Goal: Navigation & Orientation: Find specific page/section

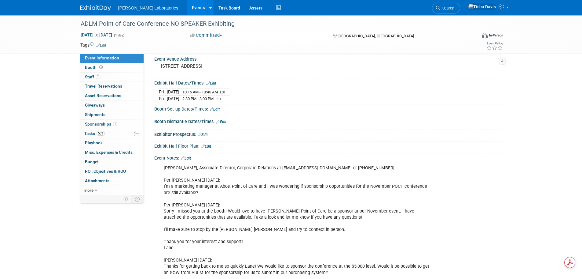
click at [187, 8] on link "Events" at bounding box center [198, 7] width 22 height 15
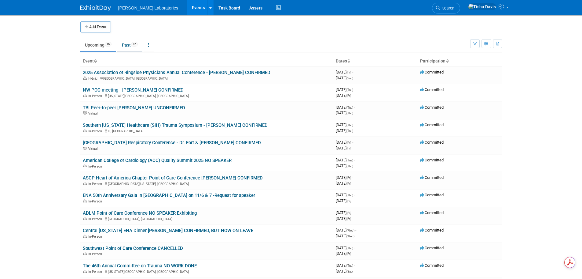
click at [127, 46] on link "Past 87" at bounding box center [129, 45] width 25 height 12
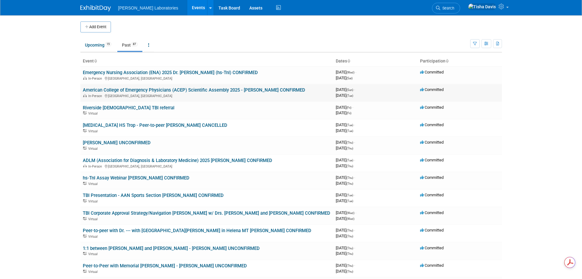
click at [154, 90] on link "American College of Emergency Physicians (ACEP) Scientific Assembly 2025 - Dr. …" at bounding box center [194, 90] width 223 height 6
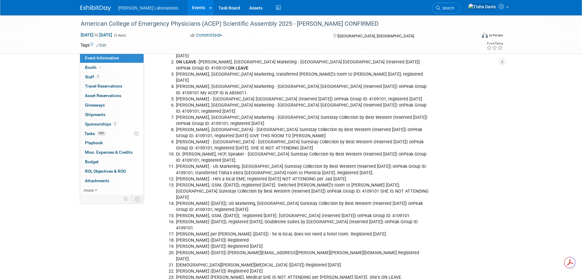
scroll to position [1059, 0]
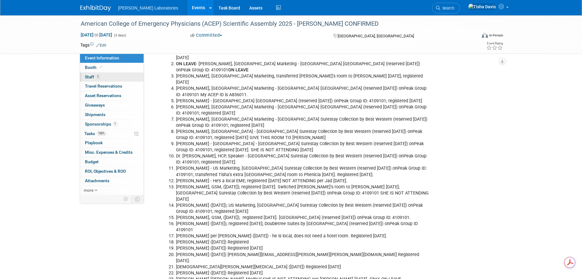
click at [108, 75] on link "1 Staff 1" at bounding box center [112, 76] width 64 height 9
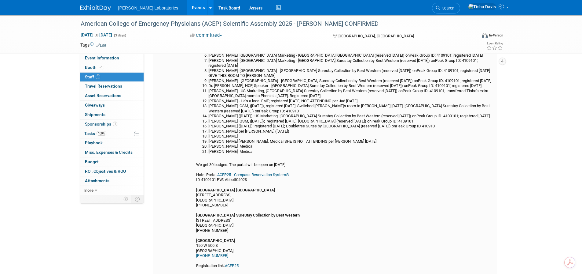
scroll to position [92, 0]
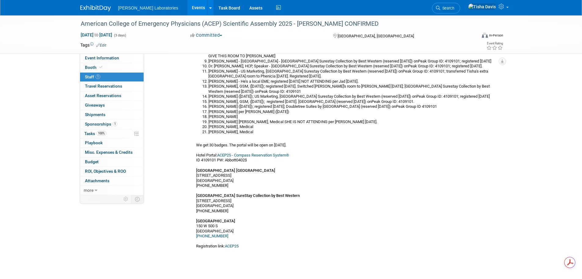
click at [187, 9] on link "Events" at bounding box center [198, 7] width 22 height 15
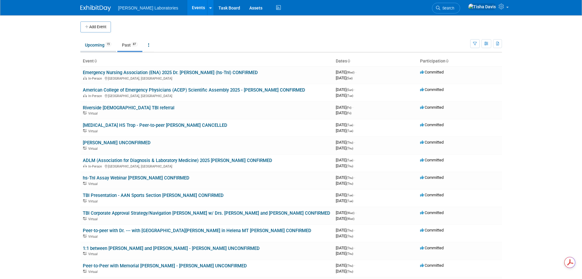
click at [92, 46] on link "Upcoming 15" at bounding box center [98, 45] width 36 height 12
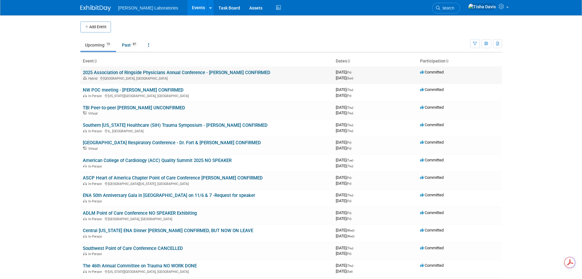
click at [149, 73] on link "2025 Association of Ringside Physicians Annual Conference - [PERSON_NAME] CONFI…" at bounding box center [177, 73] width 188 height 6
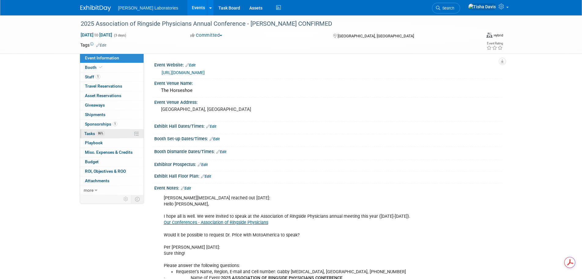
click at [90, 132] on span "Tasks 86%" at bounding box center [94, 133] width 20 height 5
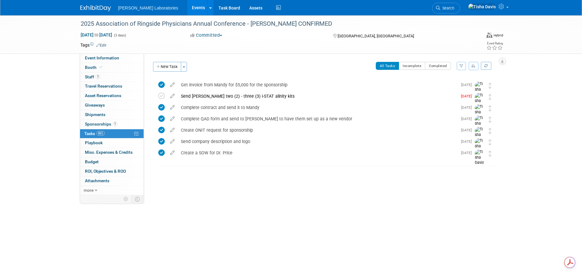
click at [187, 6] on link "Events" at bounding box center [198, 7] width 22 height 15
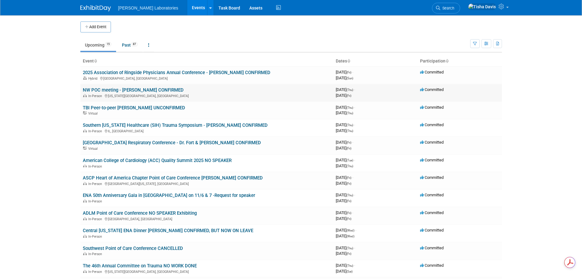
click at [165, 89] on link "NW POC meeting - [PERSON_NAME] CONFIRMED" at bounding box center [133, 90] width 101 height 6
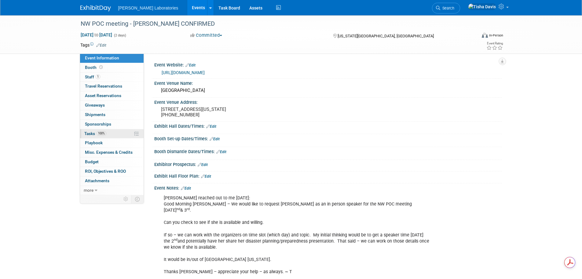
click at [87, 131] on span "Tasks 100%" at bounding box center [95, 133] width 22 height 5
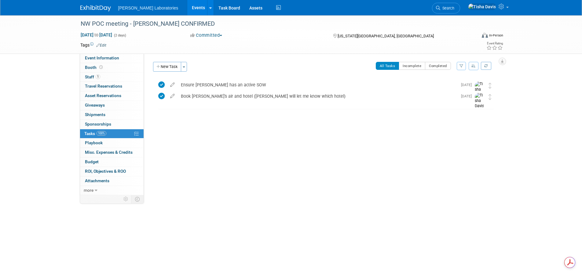
click at [187, 8] on link "Events" at bounding box center [198, 7] width 22 height 15
